Goal: Find specific page/section: Find specific page/section

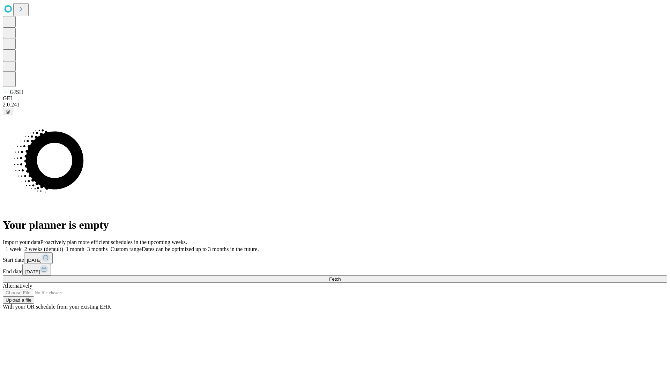
click at [341, 276] on span "Fetch" at bounding box center [335, 278] width 12 height 5
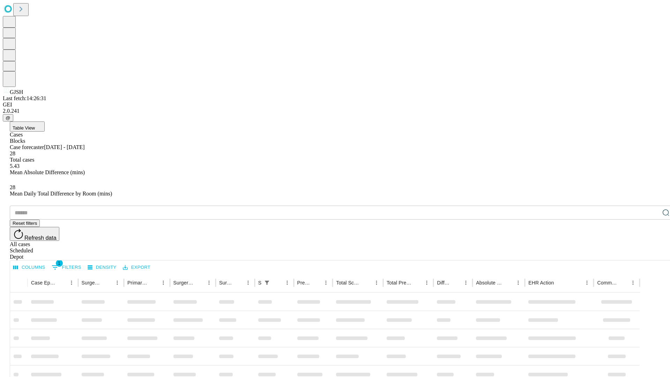
click at [652, 254] on div "Depot" at bounding box center [342, 257] width 665 height 6
